Goal: Task Accomplishment & Management: Manage account settings

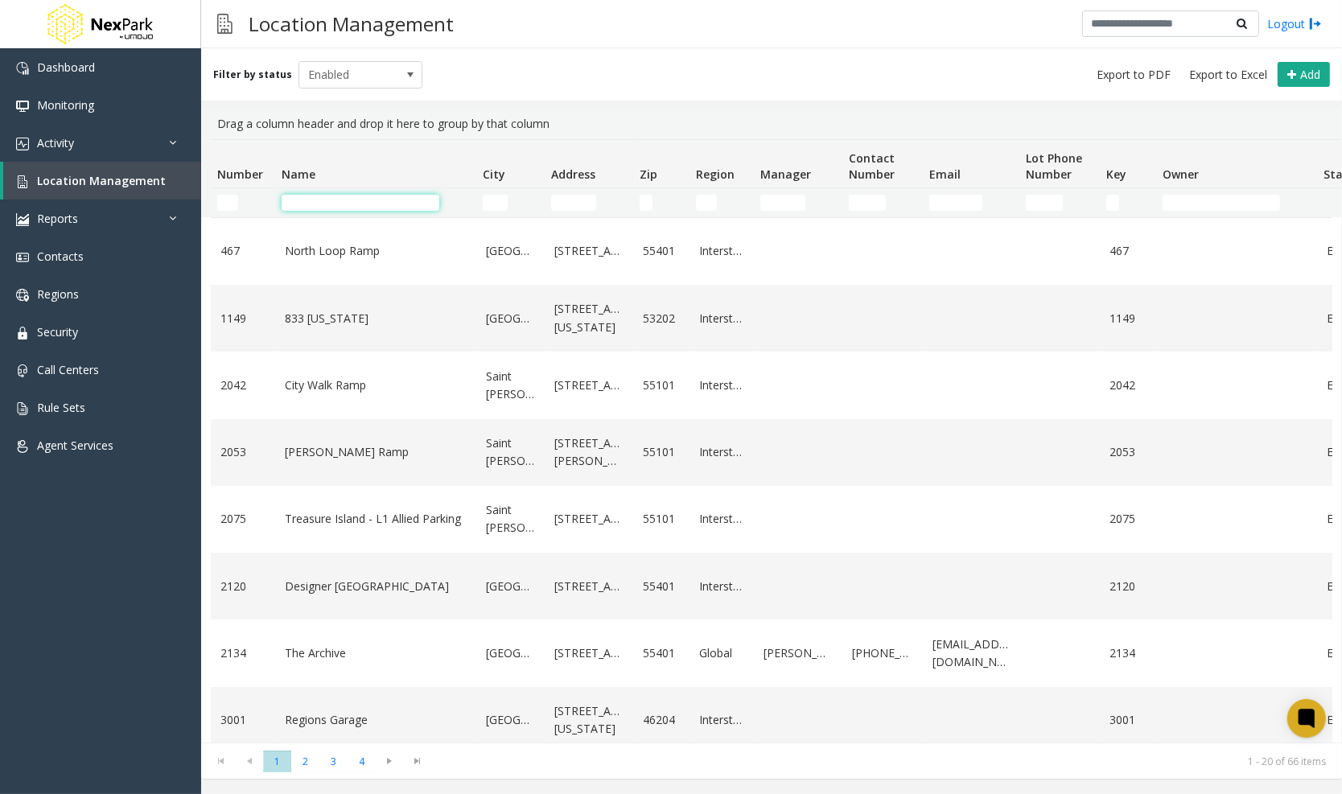
click at [359, 195] on input "Name Filter" at bounding box center [360, 203] width 158 height 16
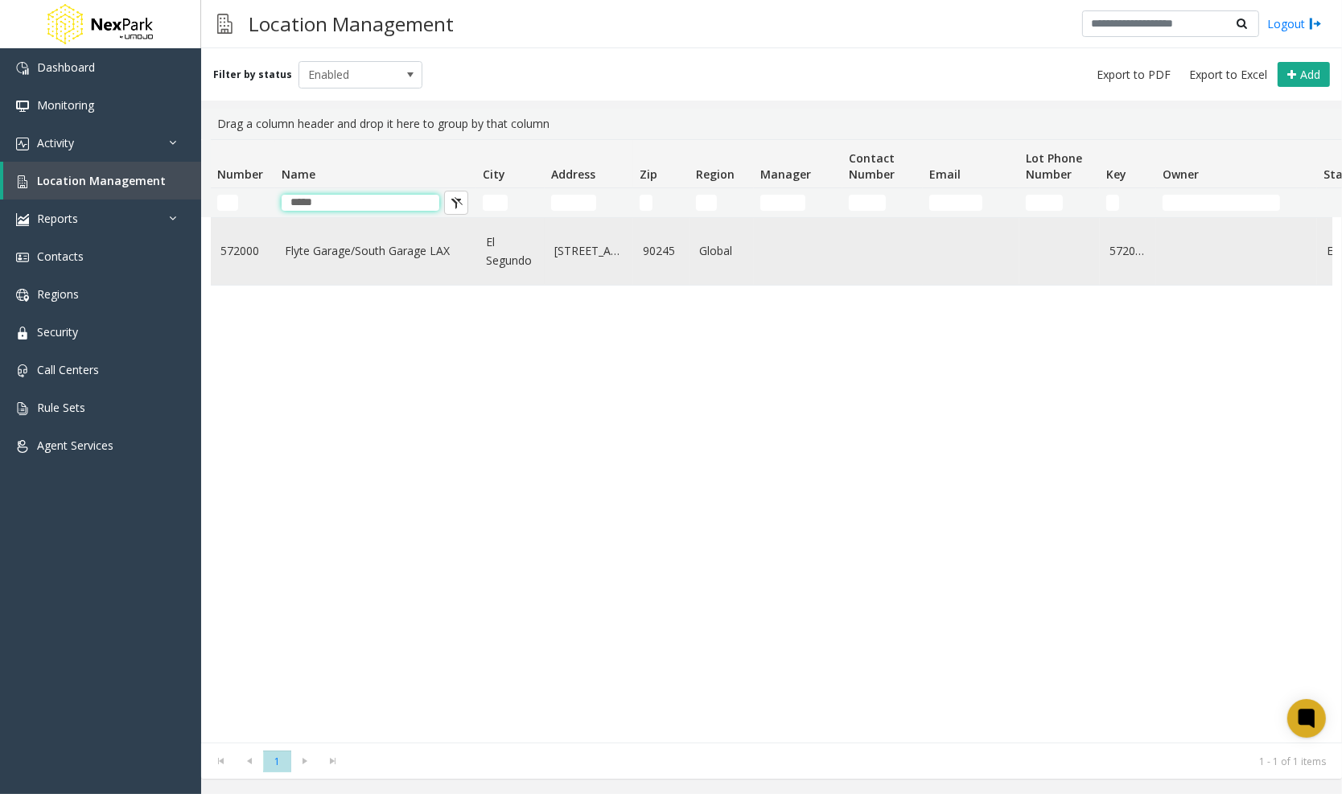
type input "*****"
click at [351, 238] on td "Flyte Garage/South Garage LAX" at bounding box center [375, 251] width 201 height 67
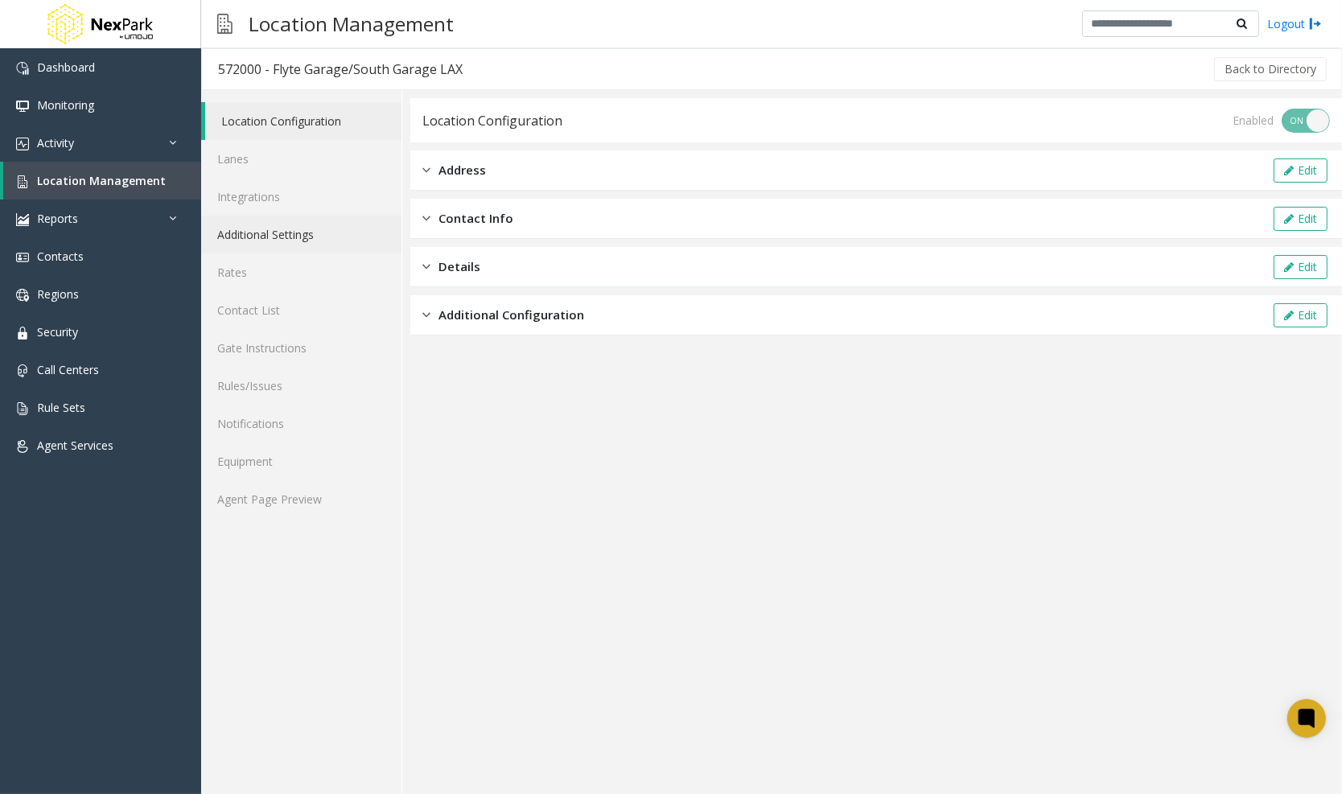
click at [295, 224] on link "Additional Settings" at bounding box center [301, 235] width 200 height 38
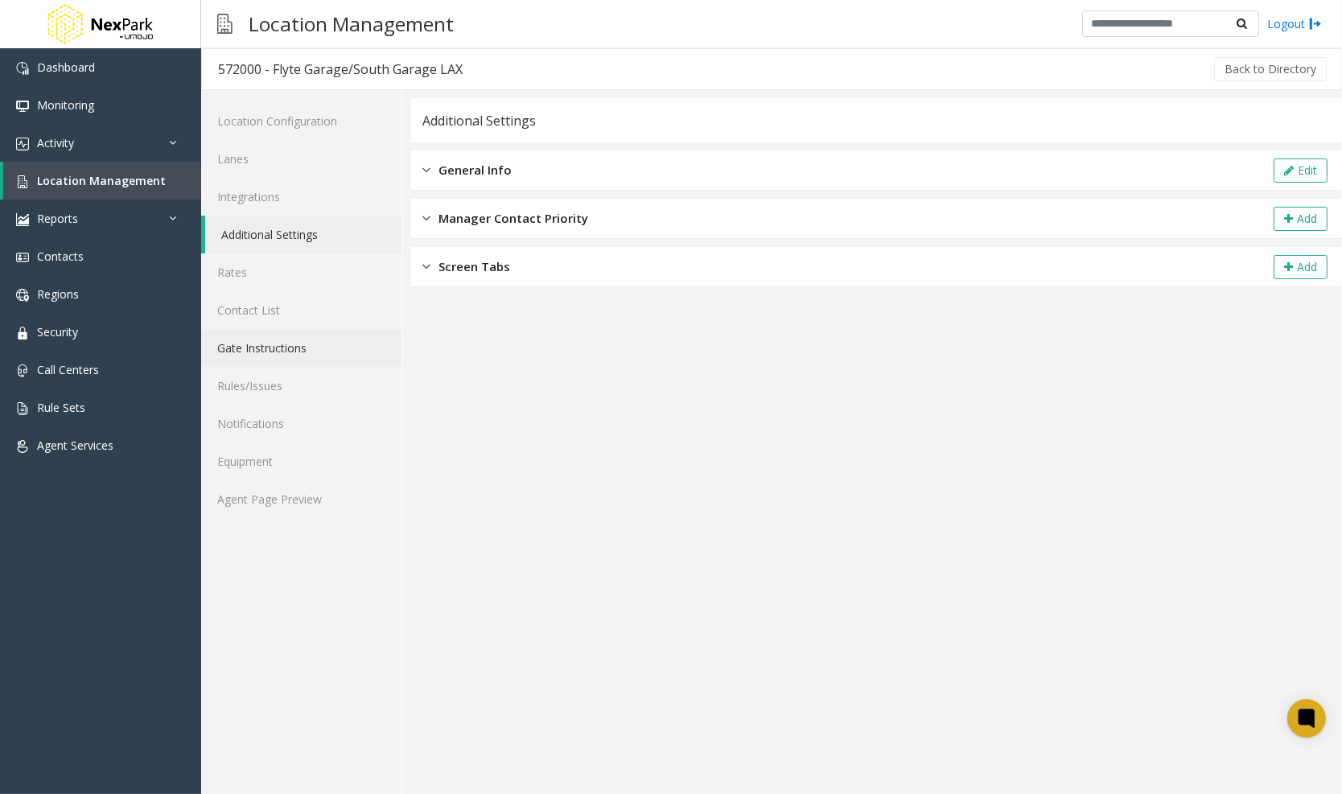
click at [268, 351] on link "Gate Instructions" at bounding box center [301, 348] width 200 height 38
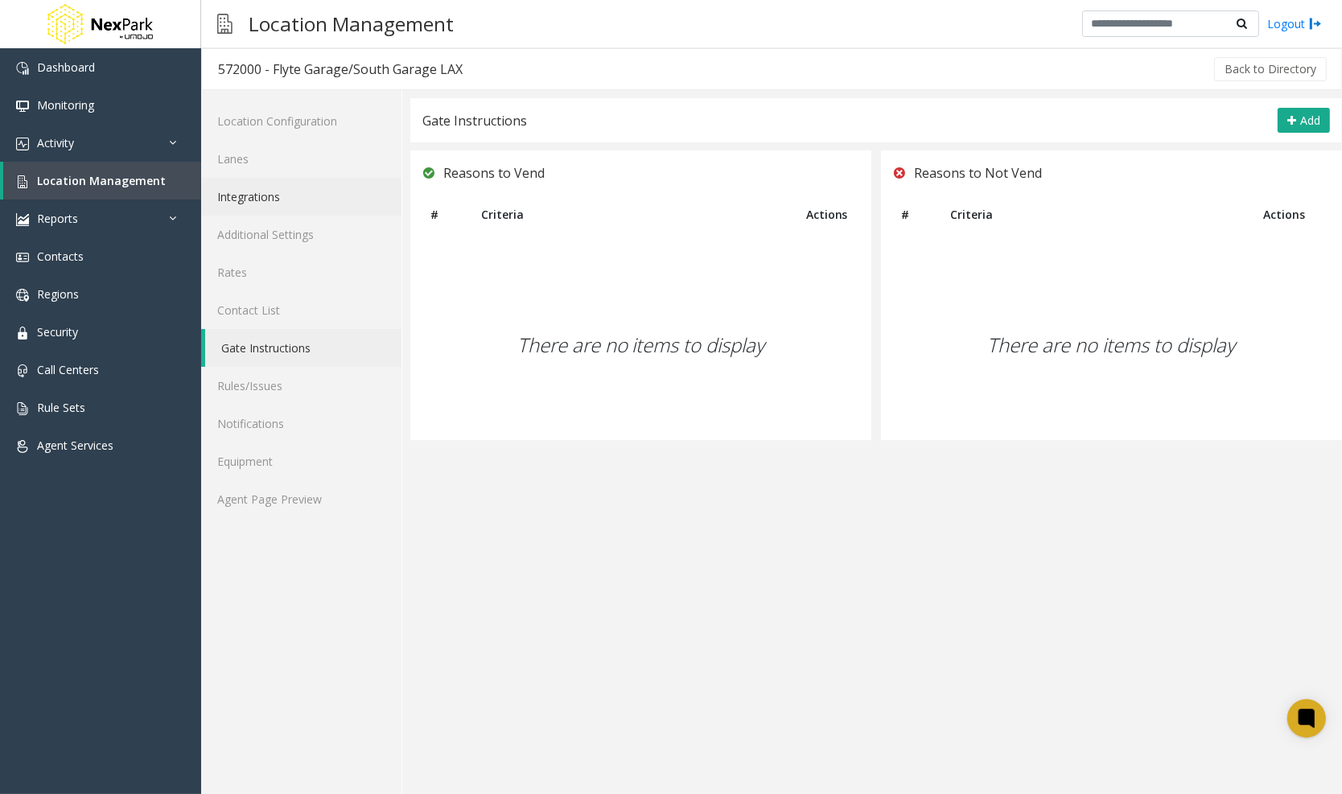
click at [263, 186] on link "Integrations" at bounding box center [301, 197] width 200 height 38
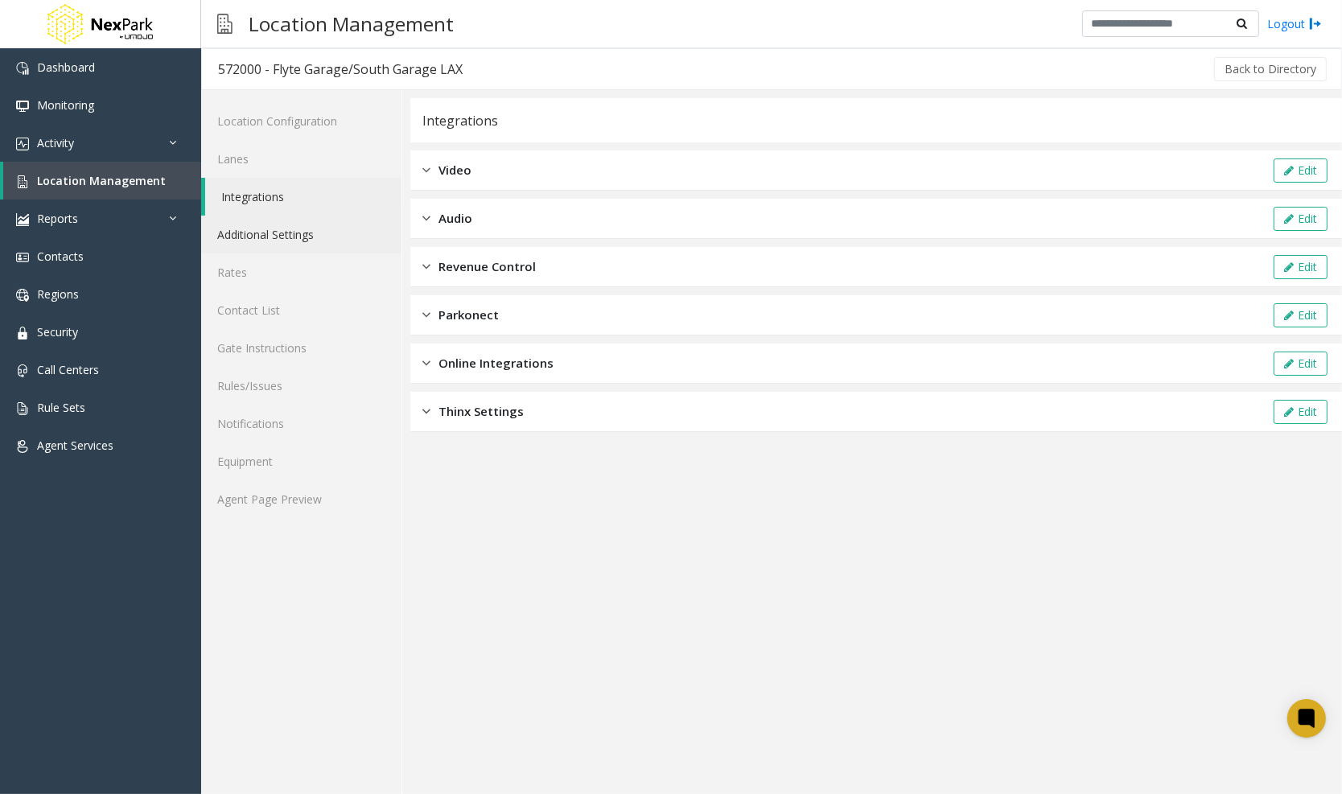
click at [284, 237] on link "Additional Settings" at bounding box center [301, 235] width 200 height 38
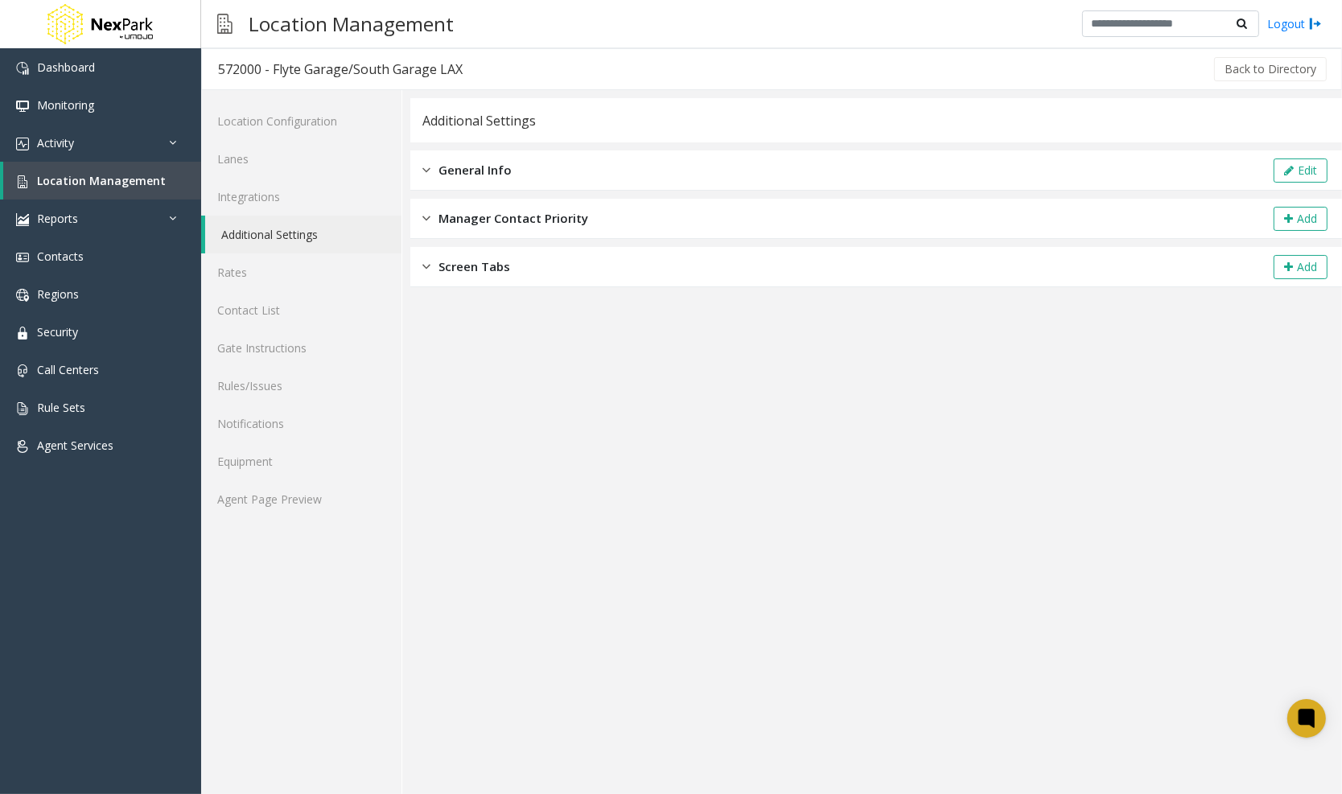
click at [429, 261] on img at bounding box center [426, 266] width 8 height 18
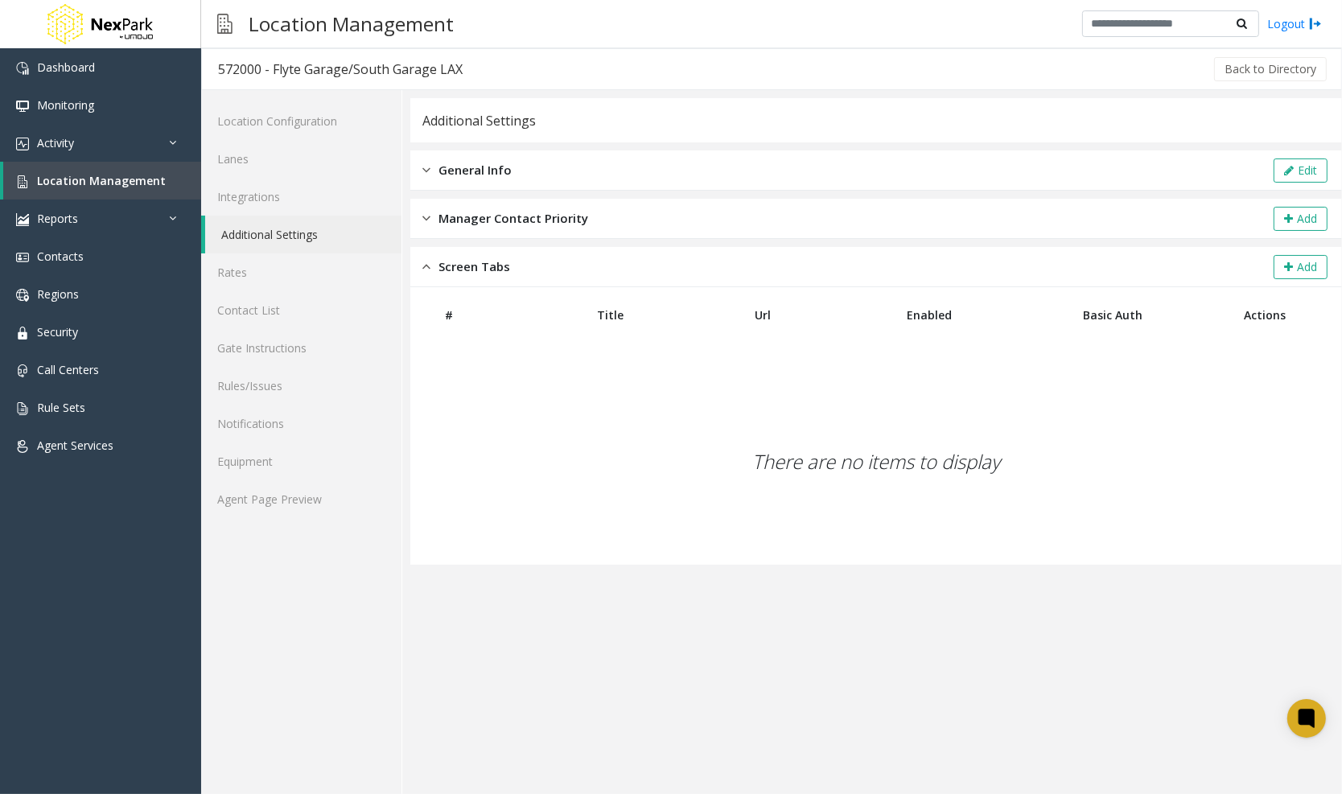
click at [429, 261] on img at bounding box center [426, 266] width 8 height 18
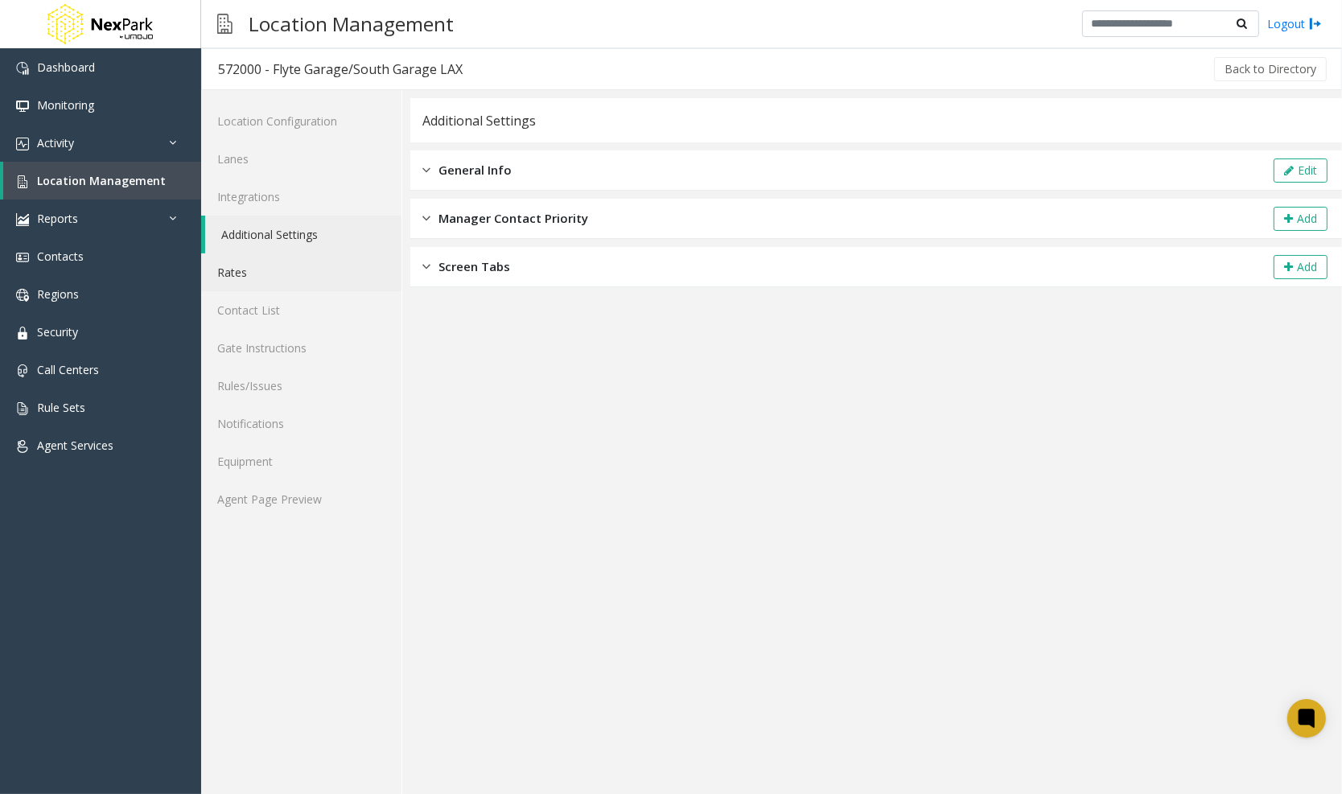
click at [269, 281] on link "Rates" at bounding box center [301, 272] width 200 height 38
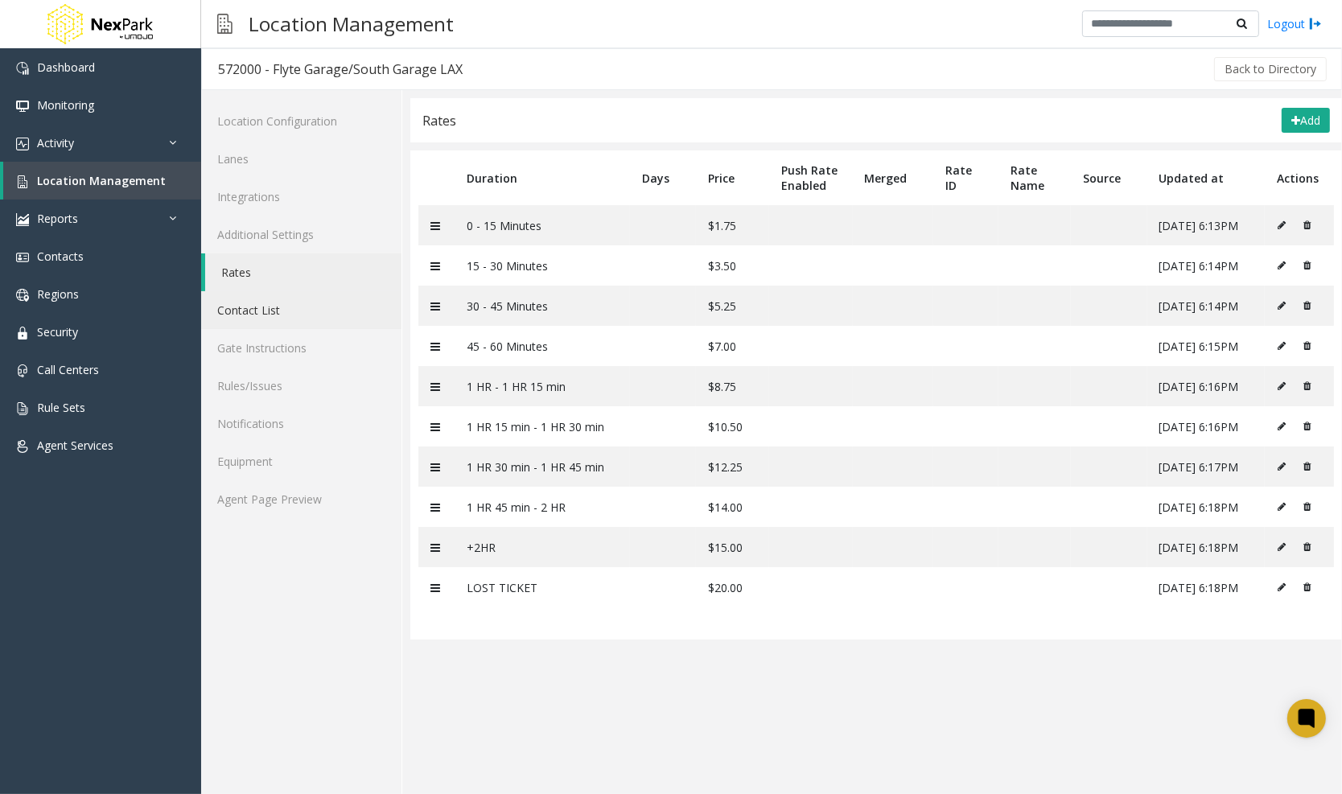
click at [273, 308] on link "Contact List" at bounding box center [301, 310] width 200 height 38
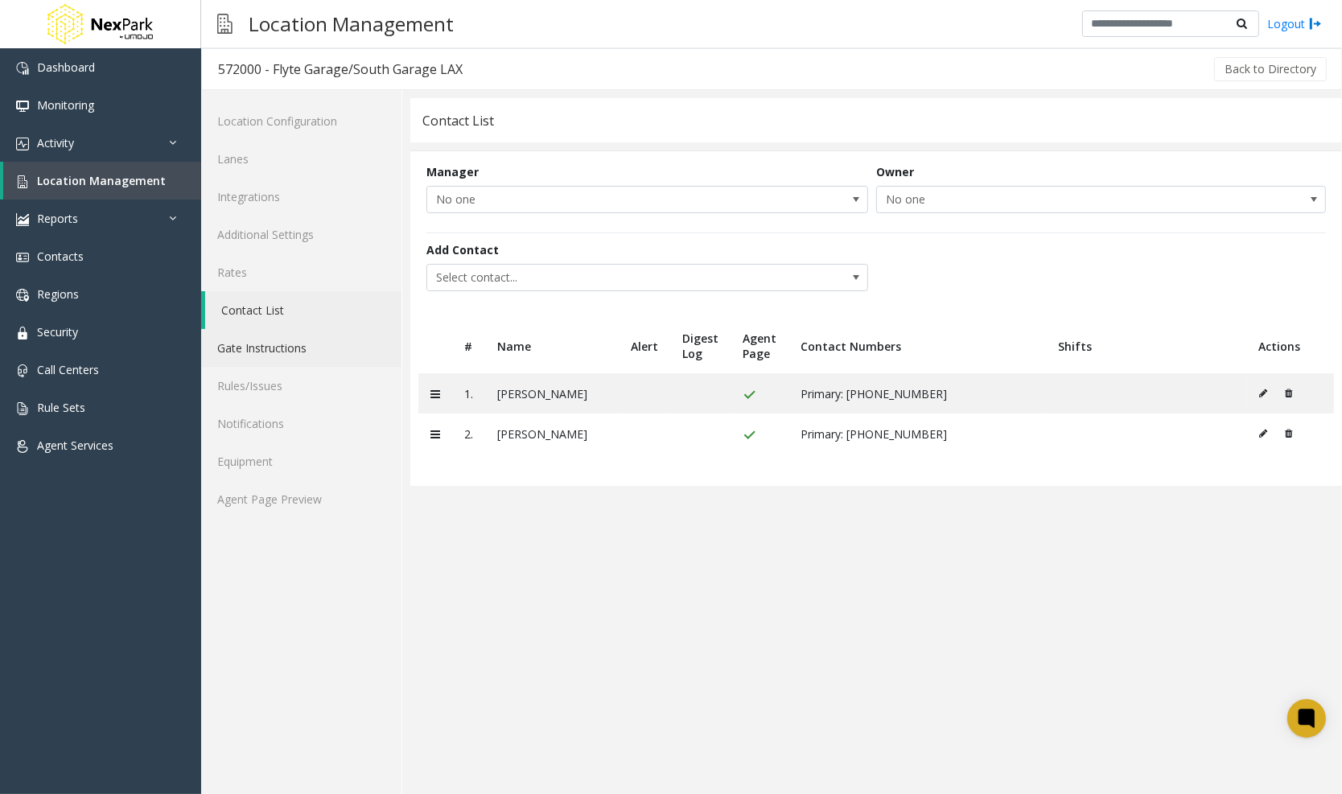
click at [277, 339] on link "Gate Instructions" at bounding box center [301, 348] width 200 height 38
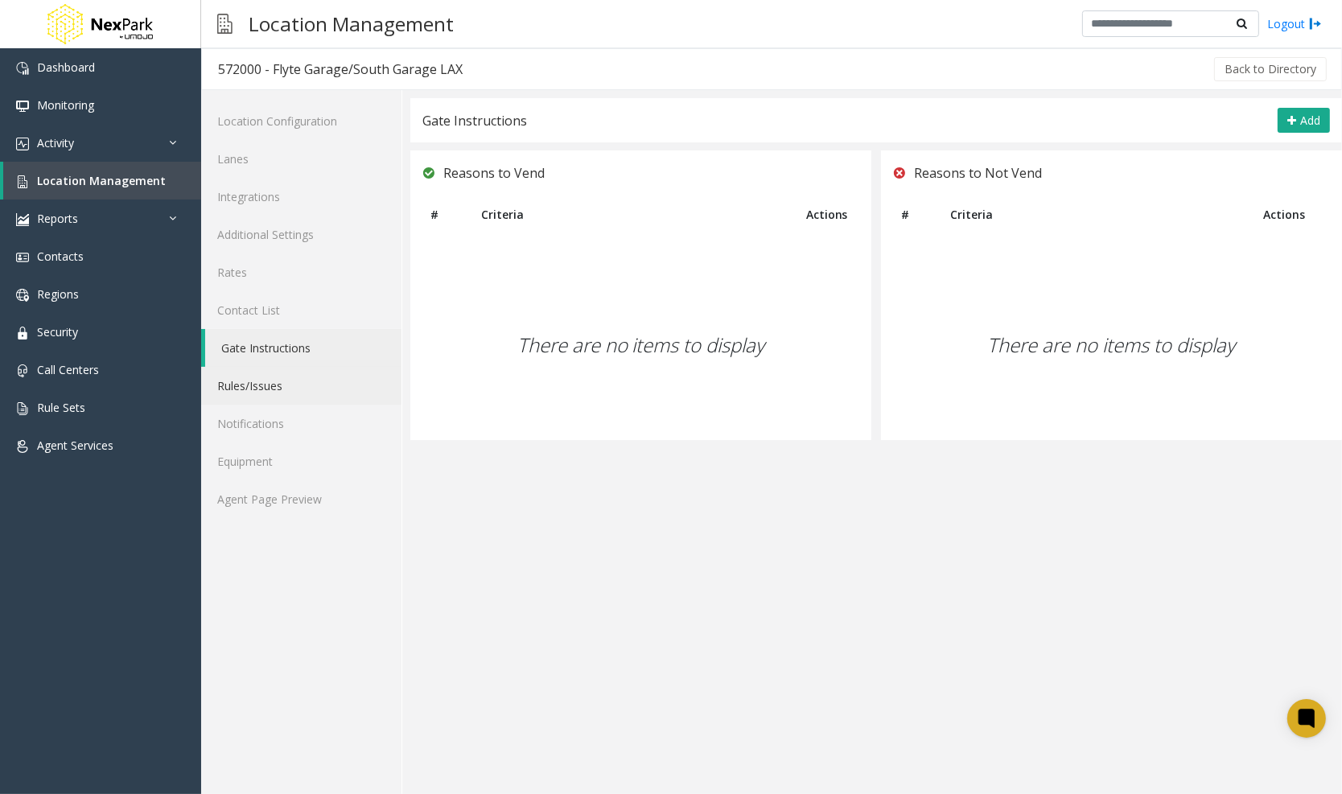
click at [270, 379] on link "Rules/Issues" at bounding box center [301, 386] width 200 height 38
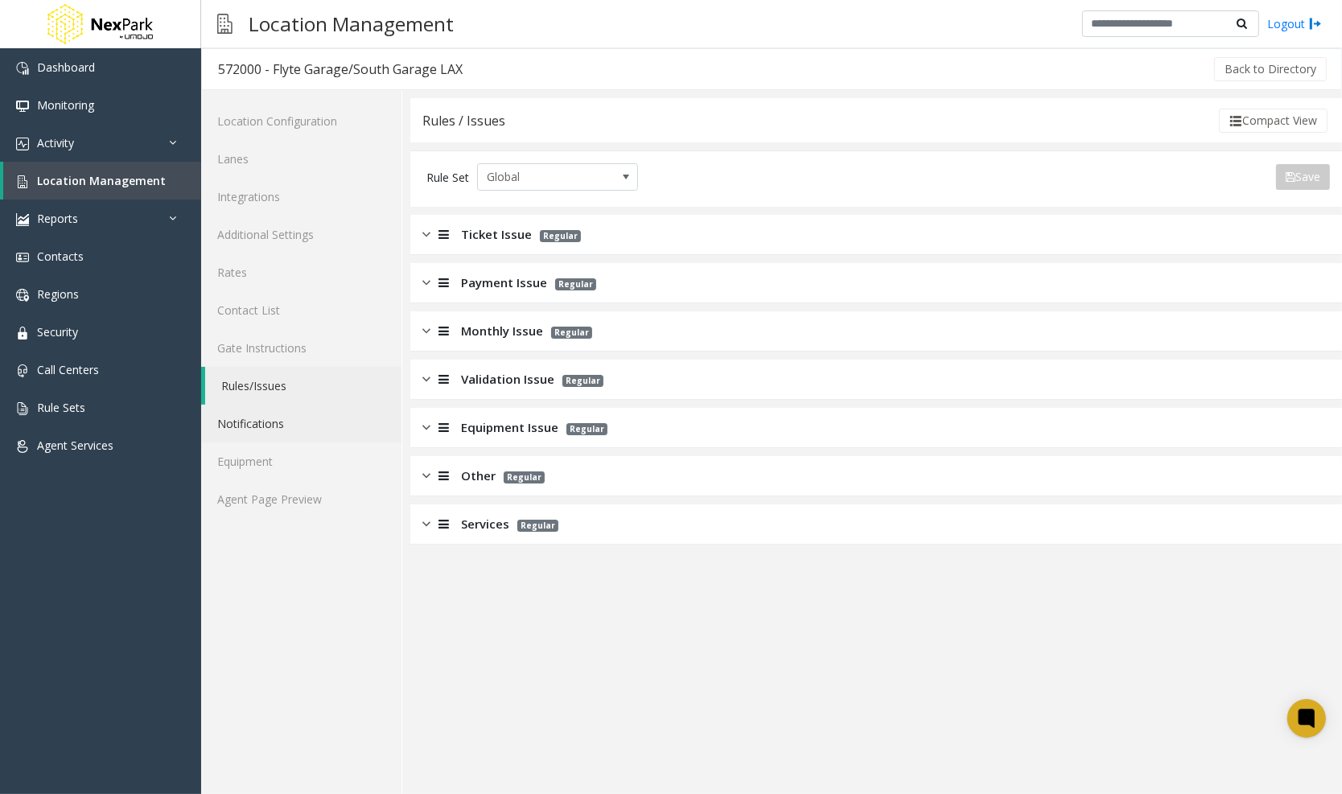
click at [262, 427] on link "Notifications" at bounding box center [301, 424] width 200 height 38
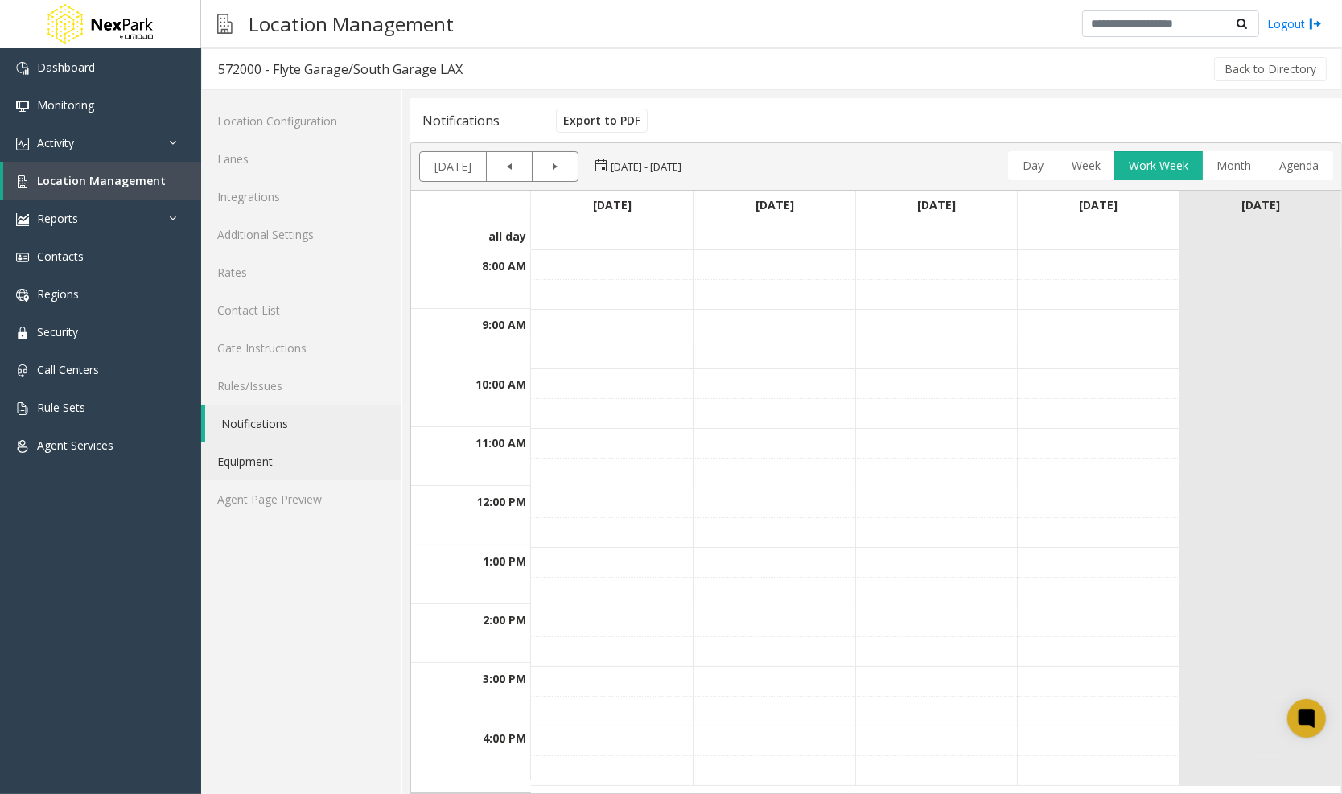
click at [263, 451] on link "Equipment" at bounding box center [301, 461] width 200 height 38
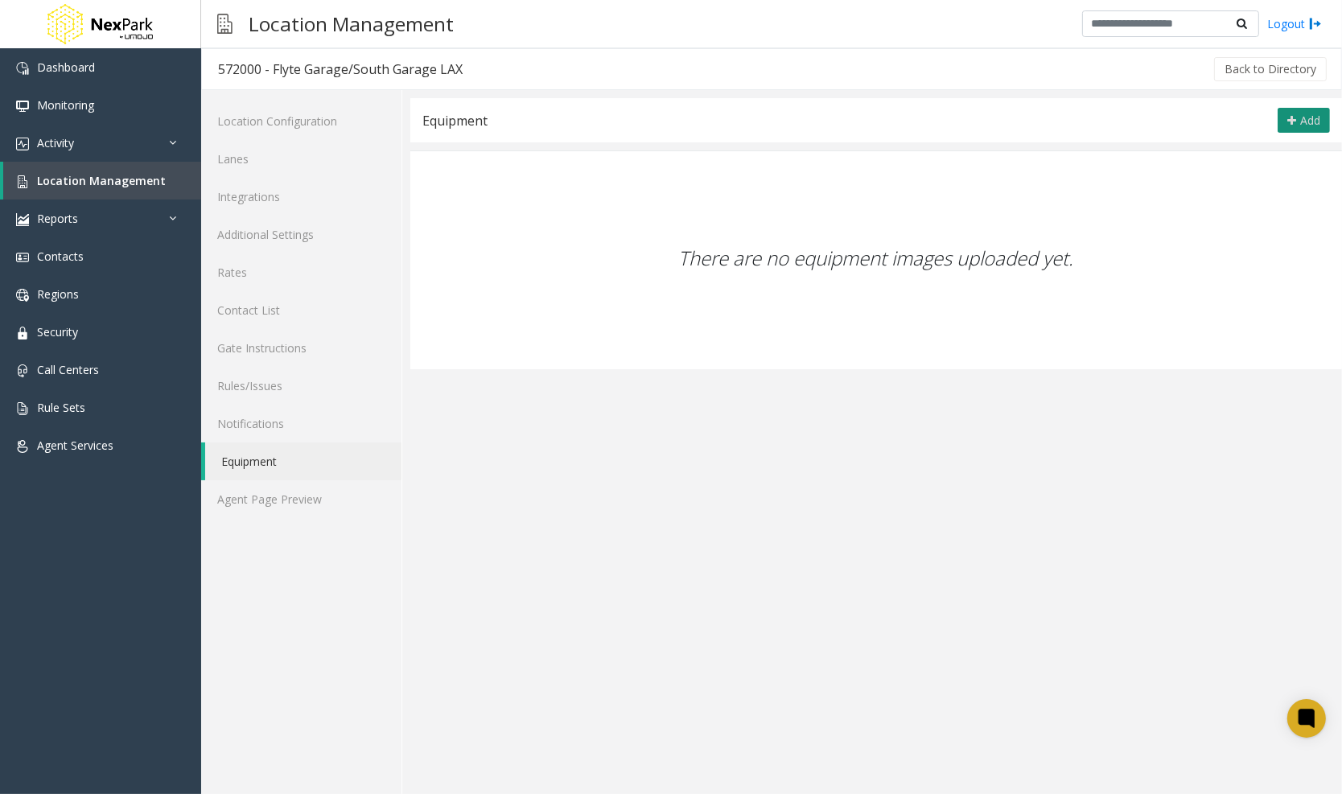
click at [1296, 123] on button "Add" at bounding box center [1303, 121] width 52 height 26
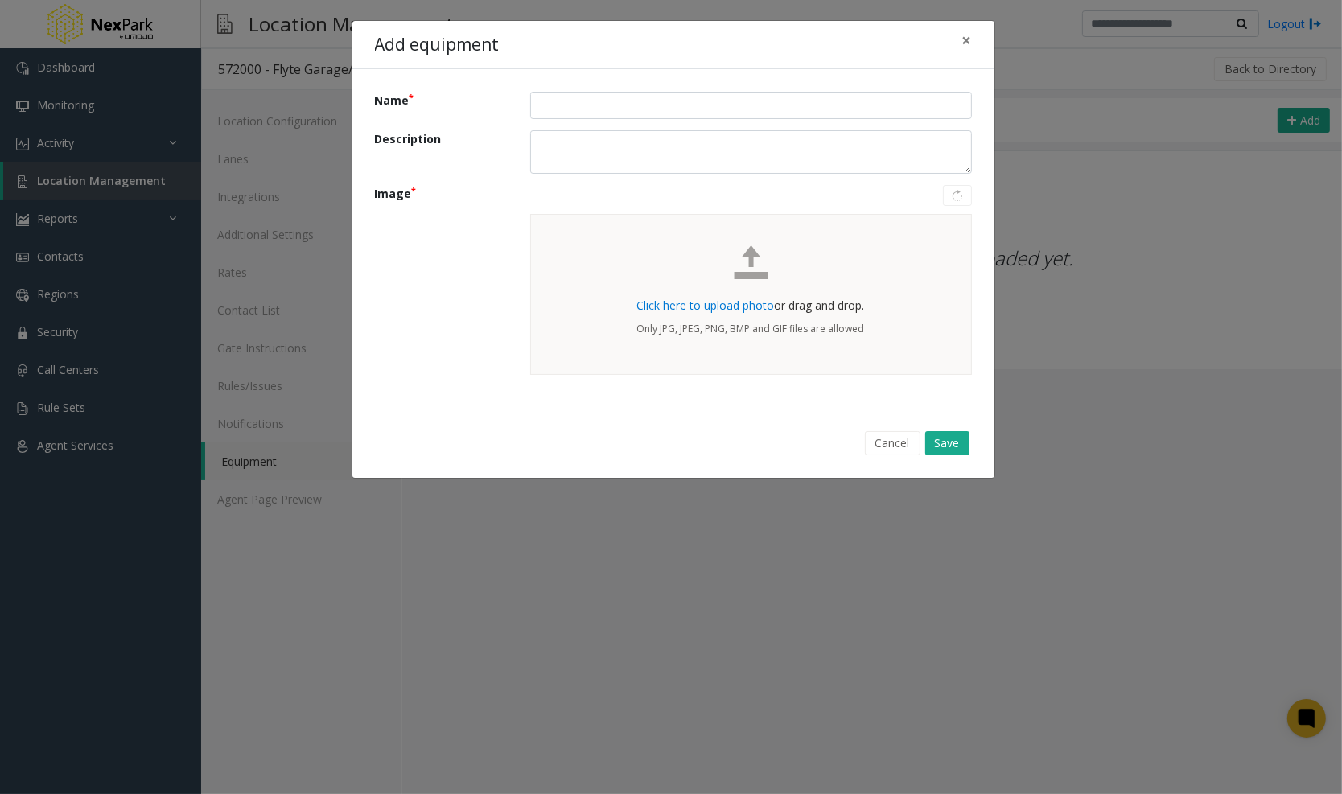
click at [597, 322] on div "Only JPG, JPEG, PNG, BMP and GIF files are allowed" at bounding box center [751, 329] width 384 height 14
click at [589, 273] on div "Click here to upload photo or drag and drop. Only JPG, JPEG, PNG, BMP and GIF f…" at bounding box center [751, 294] width 442 height 161
click at [686, 303] on span "Click here to upload photo" at bounding box center [706, 305] width 138 height 15
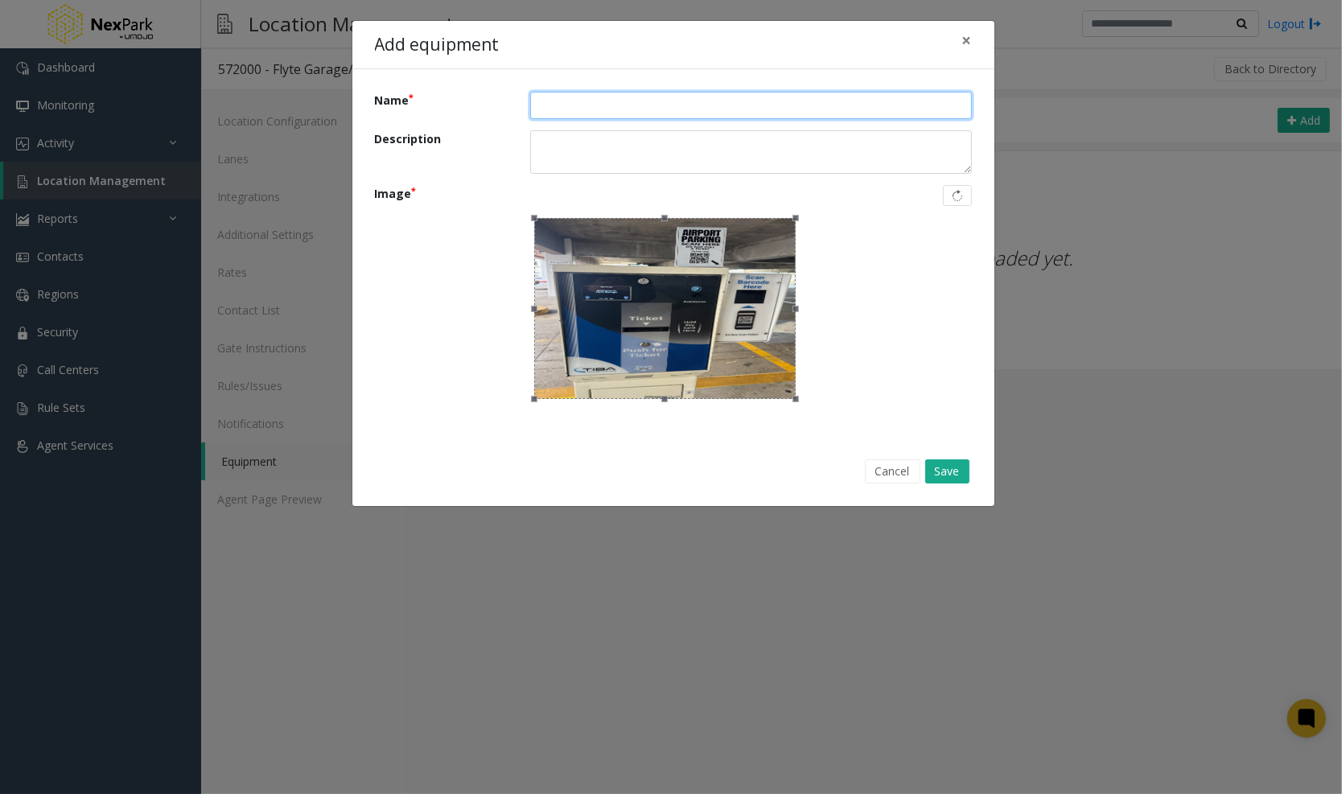
click at [610, 105] on input "Name" at bounding box center [751, 105] width 442 height 27
type input "**********"
click at [950, 473] on button "Save" at bounding box center [947, 471] width 44 height 24
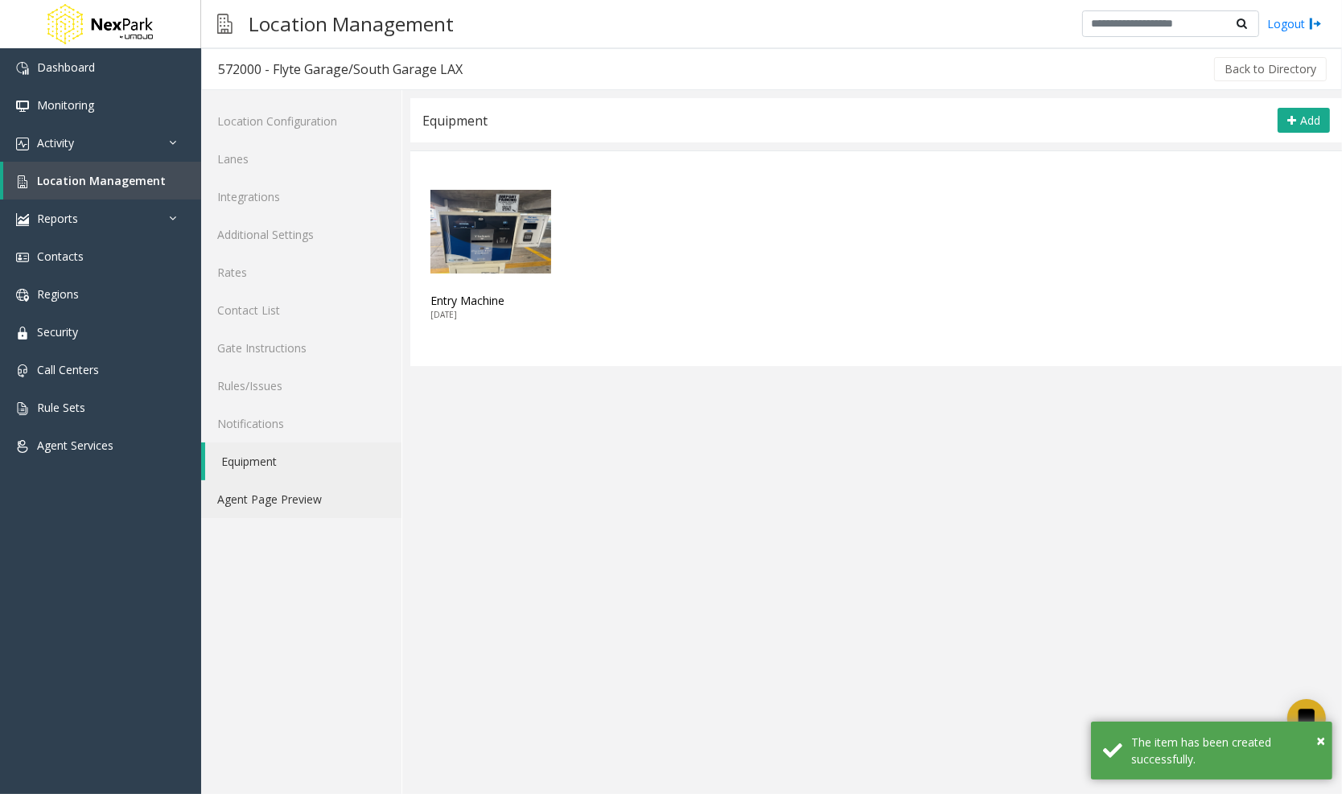
click at [288, 485] on link "Agent Page Preview" at bounding box center [301, 499] width 200 height 38
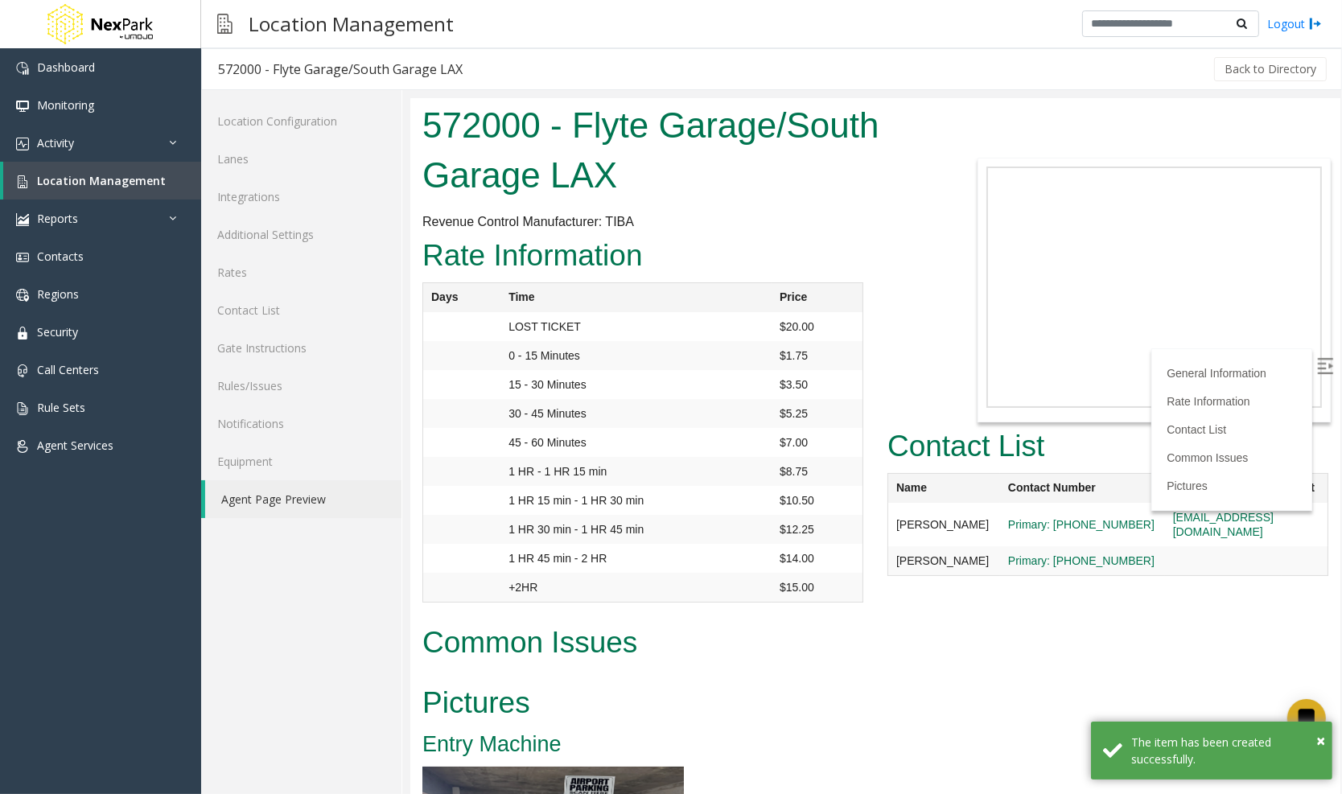
scroll to position [152, 0]
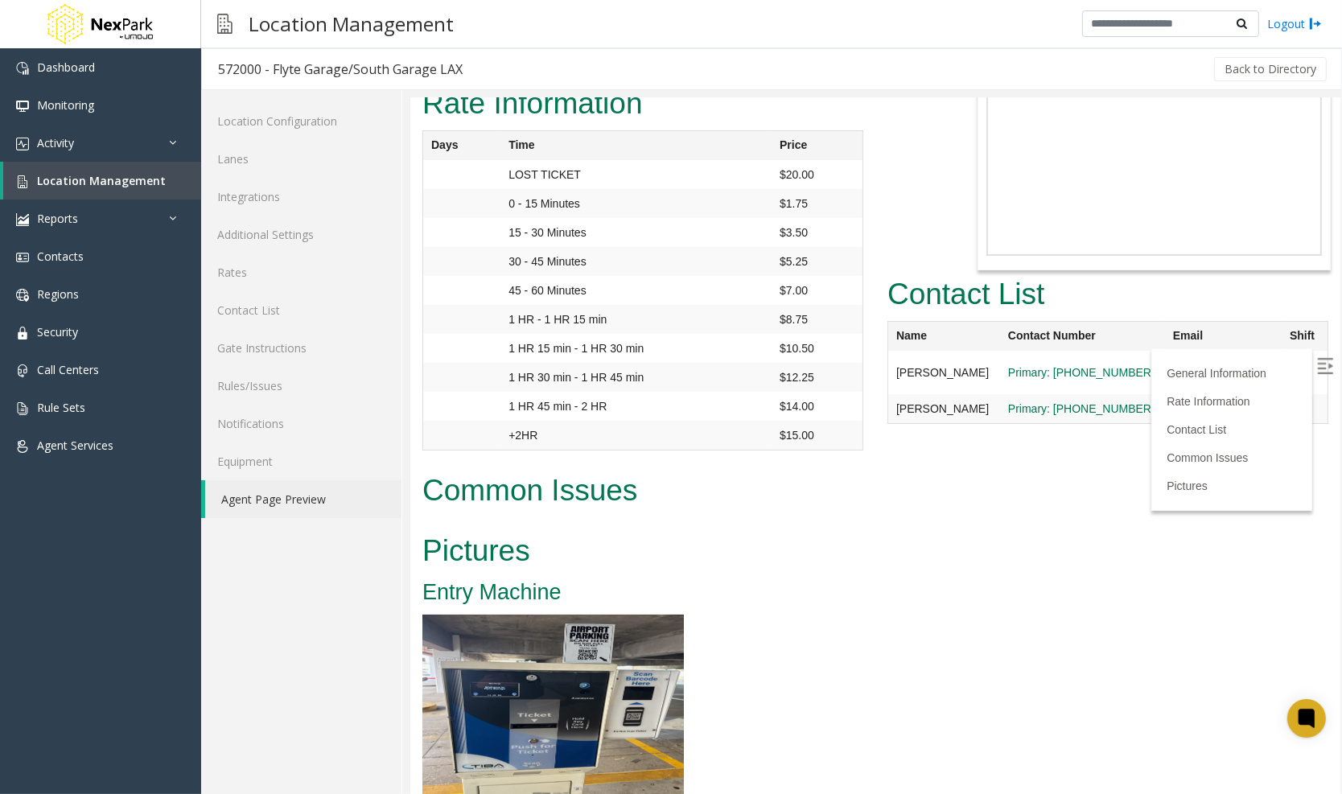
click at [510, 648] on img at bounding box center [551, 704] width 261 height 181
click at [274, 456] on link "Equipment" at bounding box center [301, 461] width 200 height 38
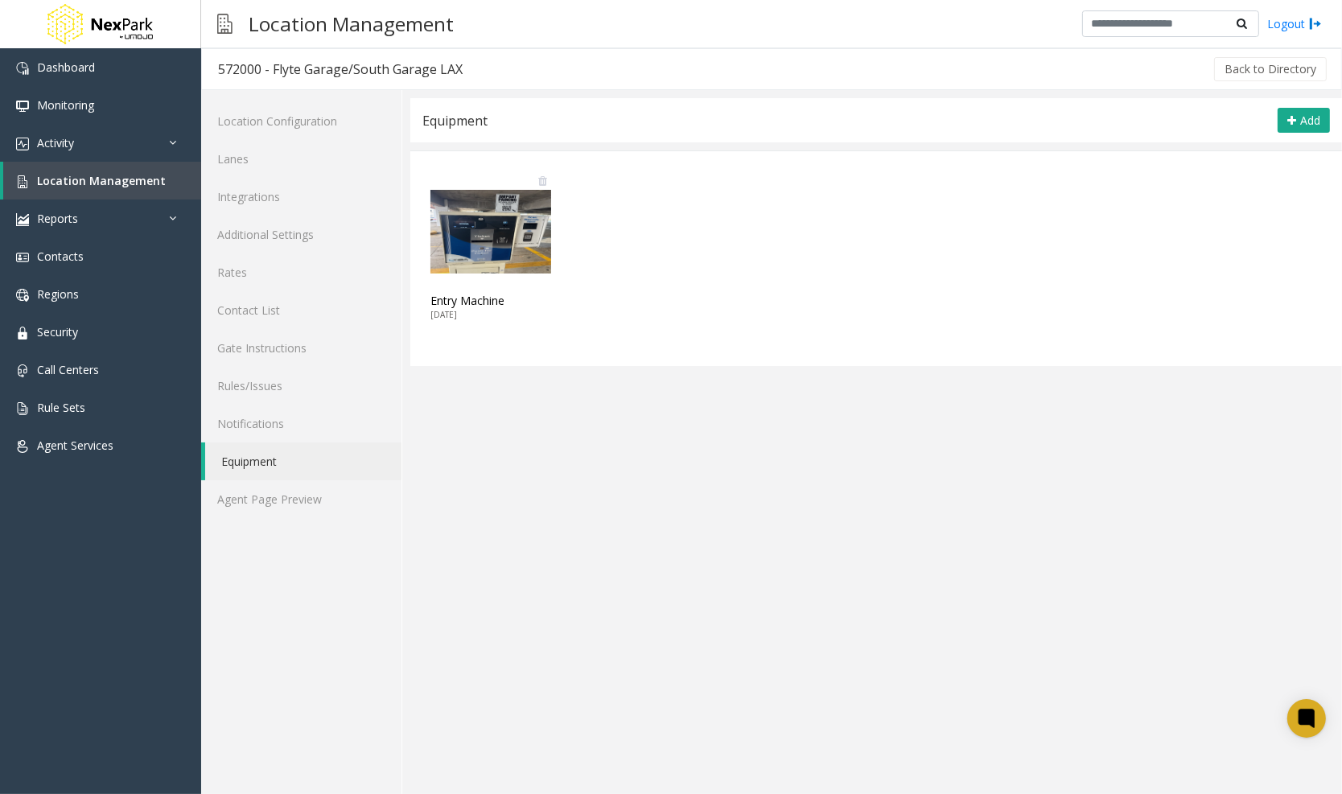
click at [549, 254] on img at bounding box center [490, 231] width 121 height 121
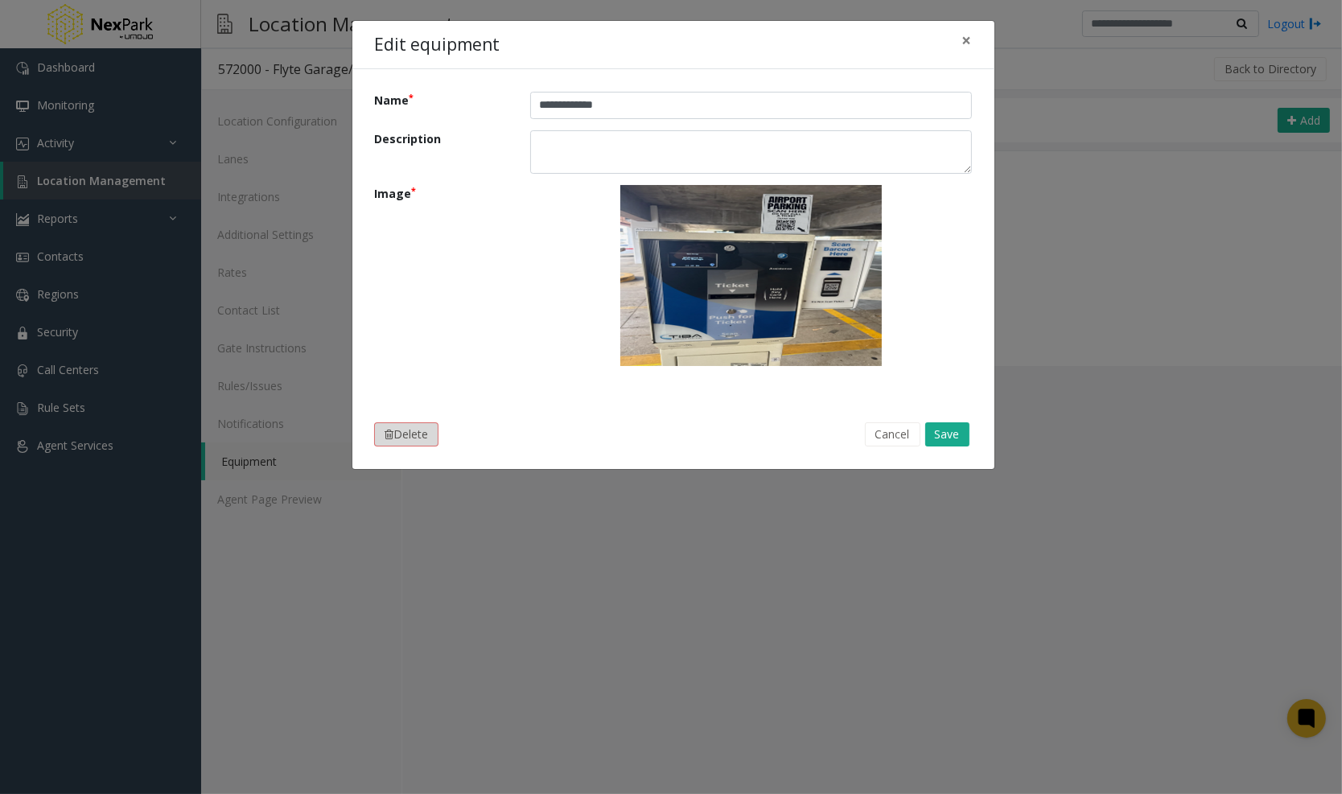
click at [421, 433] on button "Delete" at bounding box center [406, 434] width 64 height 24
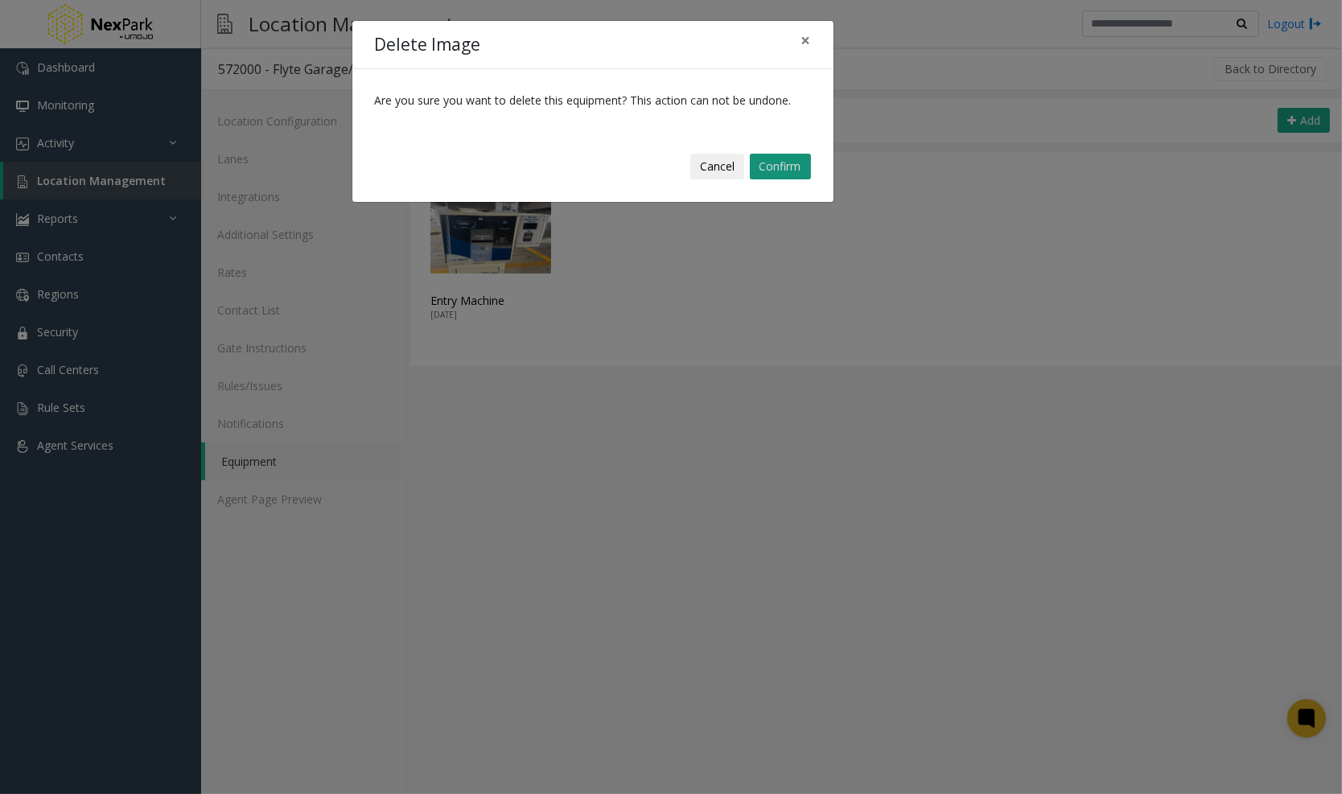
click at [785, 160] on button "Confirm" at bounding box center [780, 167] width 61 height 26
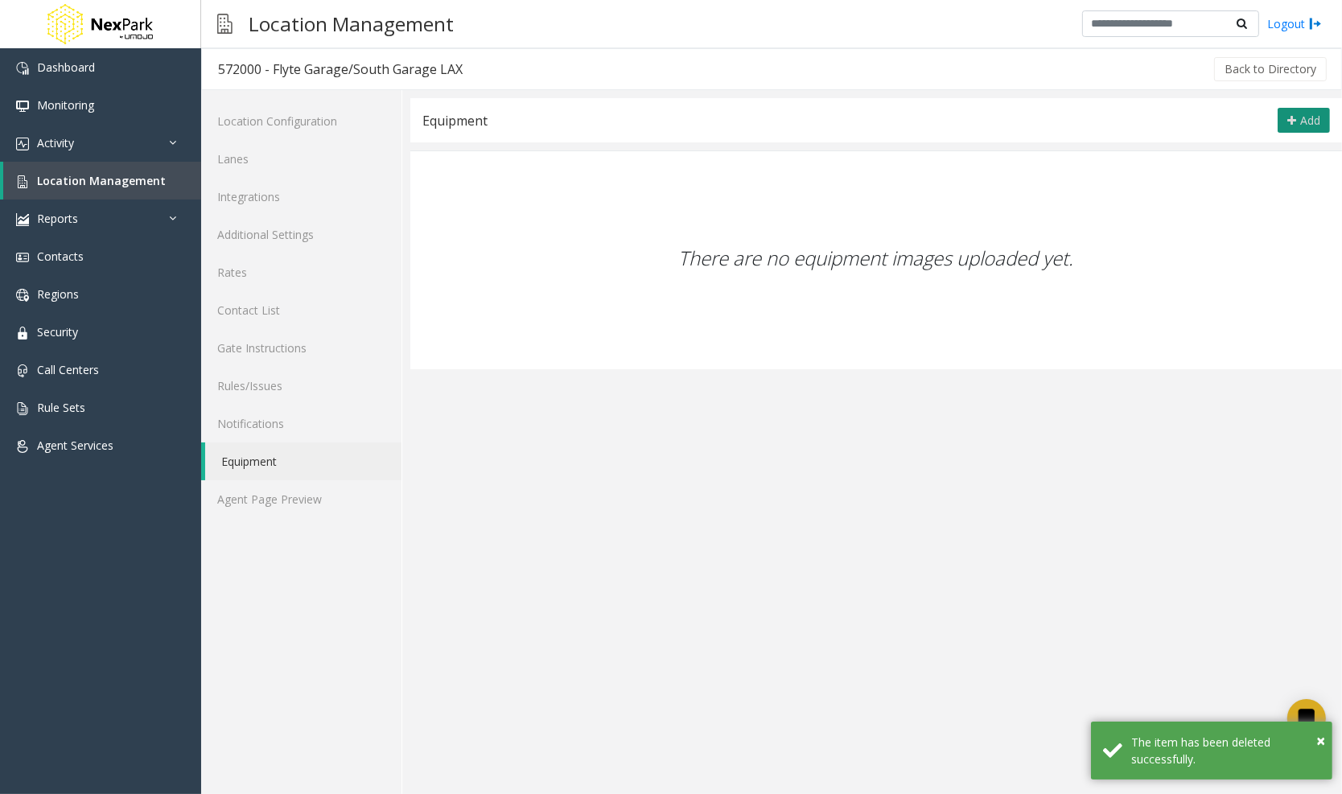
click at [1301, 115] on span "Add" at bounding box center [1310, 120] width 20 height 15
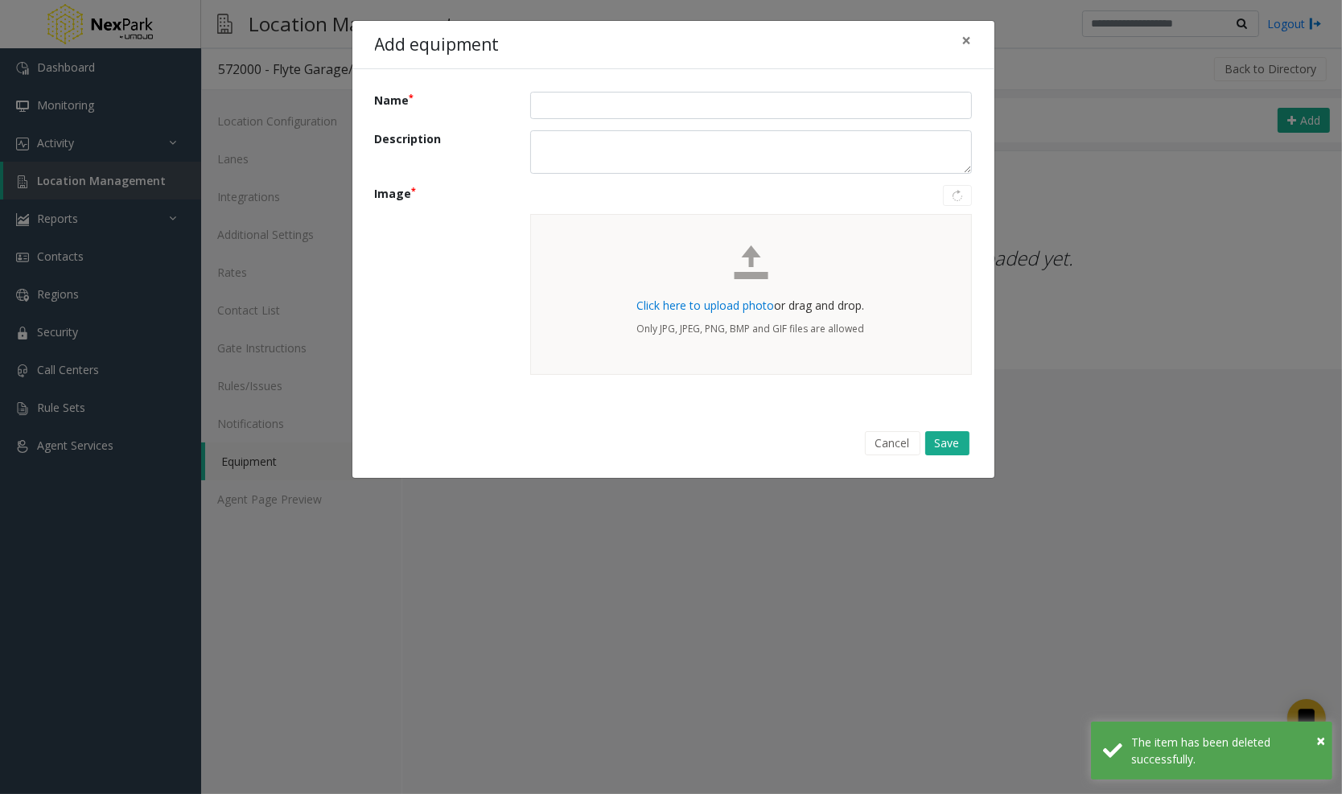
click at [683, 298] on span "Click here to upload photo" at bounding box center [706, 305] width 138 height 15
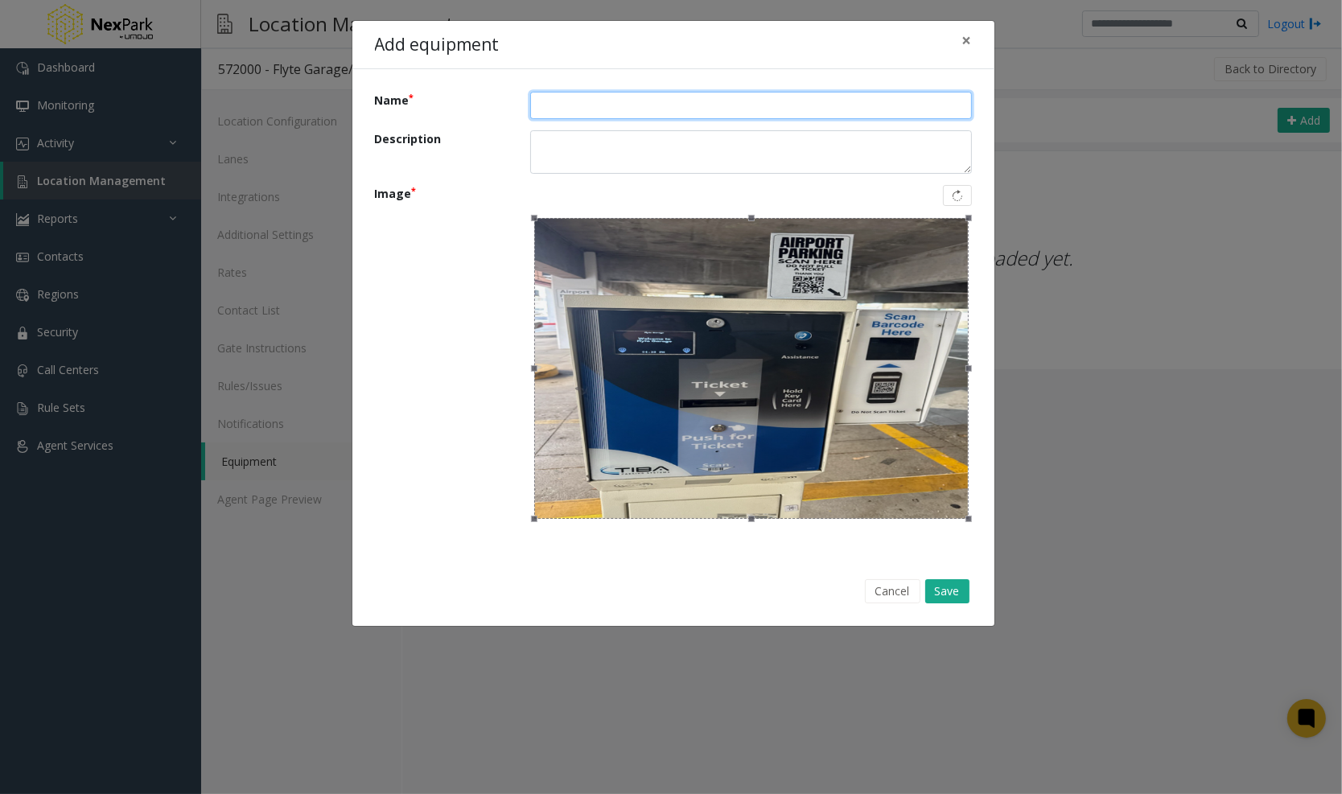
click at [547, 106] on input "Name" at bounding box center [751, 105] width 442 height 27
click at [586, 106] on input "**********" at bounding box center [751, 105] width 442 height 27
type input "**********"
click at [948, 587] on button "Save" at bounding box center [947, 591] width 44 height 24
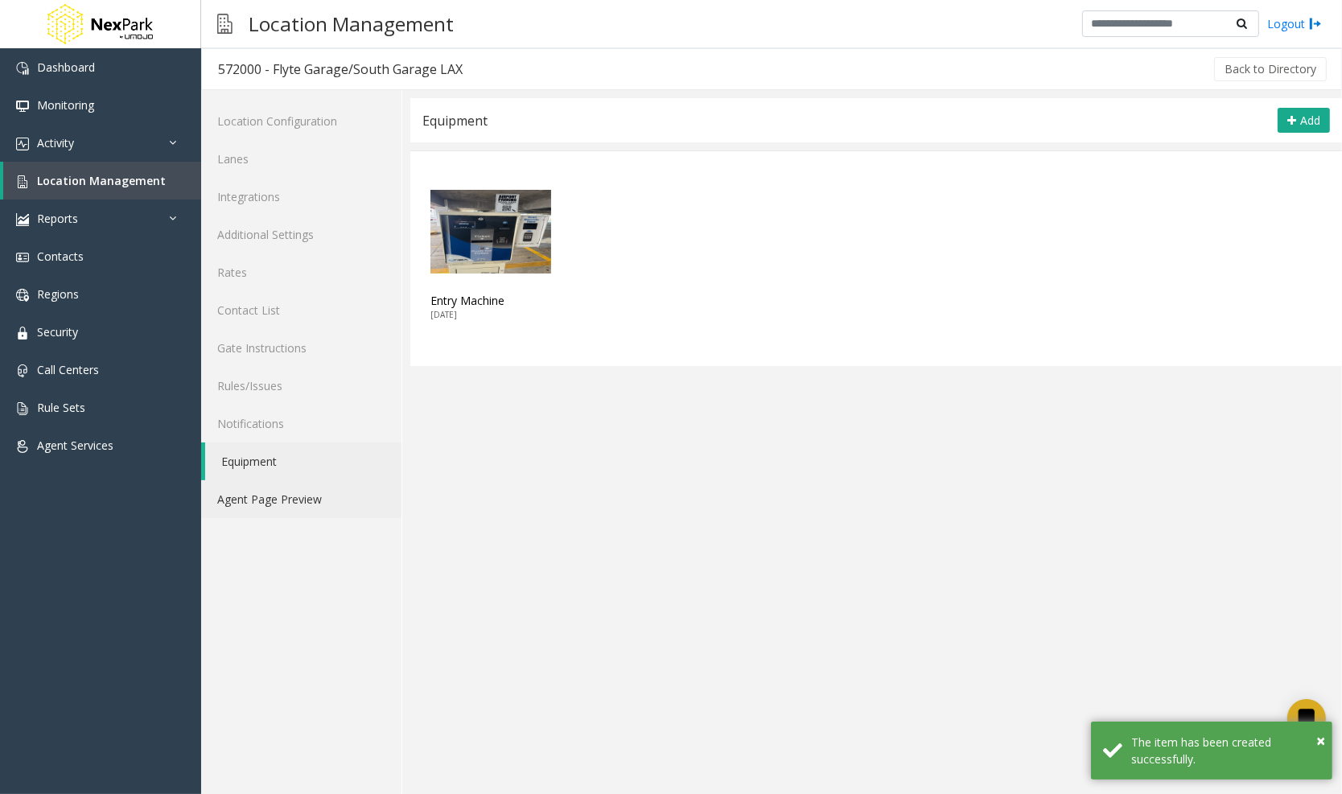
click at [259, 506] on link "Agent Page Preview" at bounding box center [301, 499] width 200 height 38
